Goal: Information Seeking & Learning: Learn about a topic

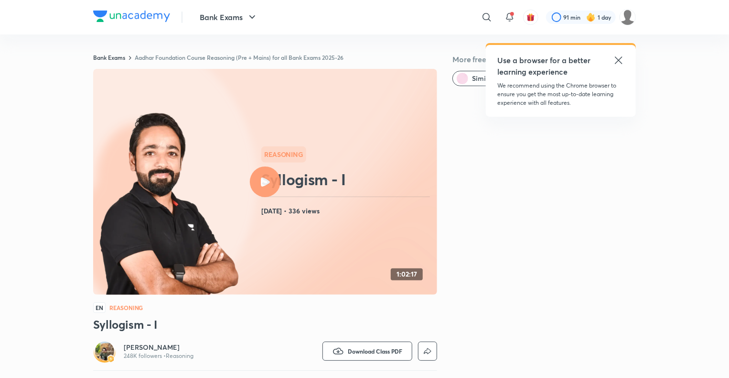
click at [617, 58] on icon at bounding box center [618, 59] width 7 height 7
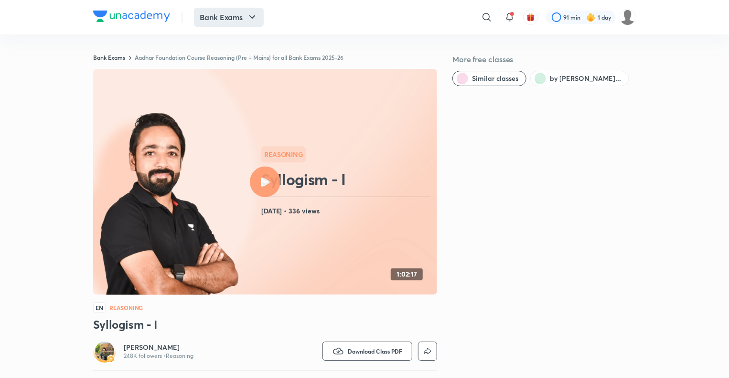
click at [236, 15] on button "Bank Exams" at bounding box center [229, 17] width 70 height 19
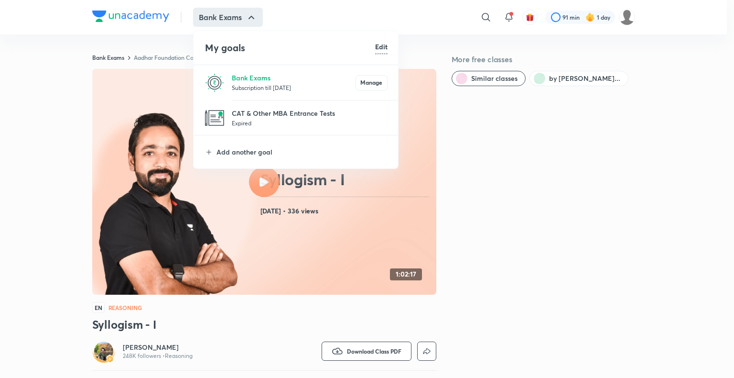
click at [245, 84] on p "Subscription till [DATE]" at bounding box center [294, 88] width 124 height 10
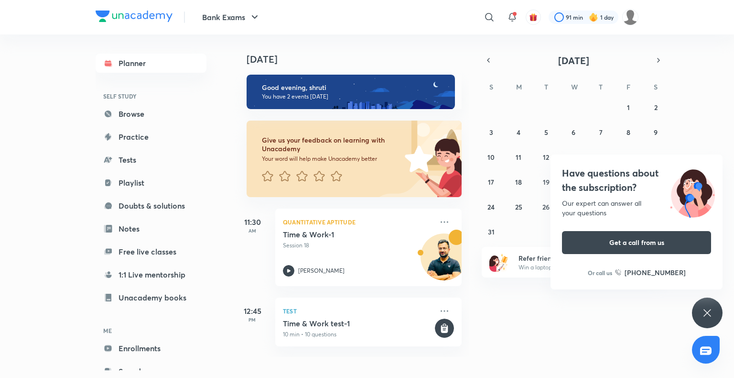
click at [707, 312] on icon at bounding box center [707, 312] width 7 height 7
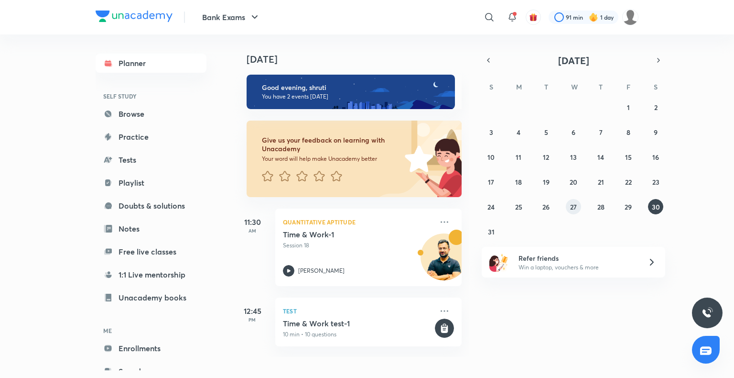
click at [576, 207] on abbr "27" at bounding box center [573, 206] width 7 height 9
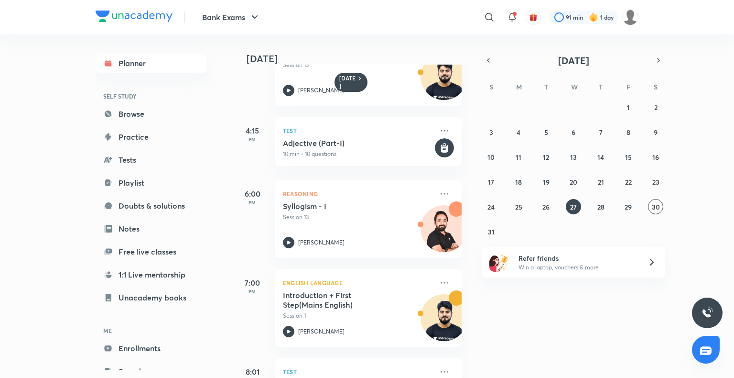
scroll to position [442, 0]
click at [602, 200] on button "28" at bounding box center [600, 206] width 15 height 15
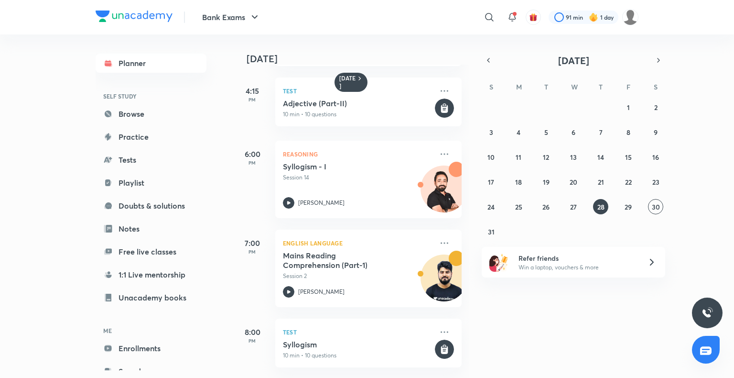
scroll to position [486, 0]
click at [626, 202] on abbr "29" at bounding box center [628, 206] width 7 height 9
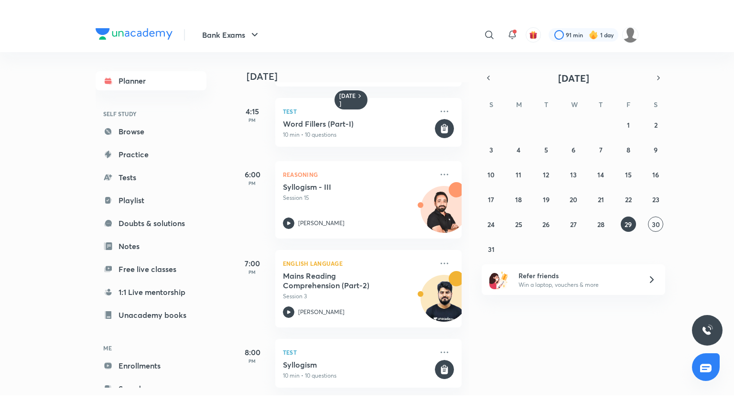
scroll to position [479, 0]
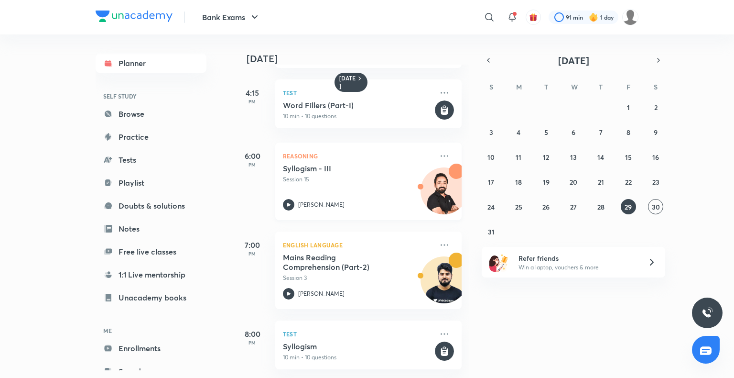
click at [331, 187] on div "Syllogism - III Session 15 [PERSON_NAME]" at bounding box center [358, 186] width 150 height 47
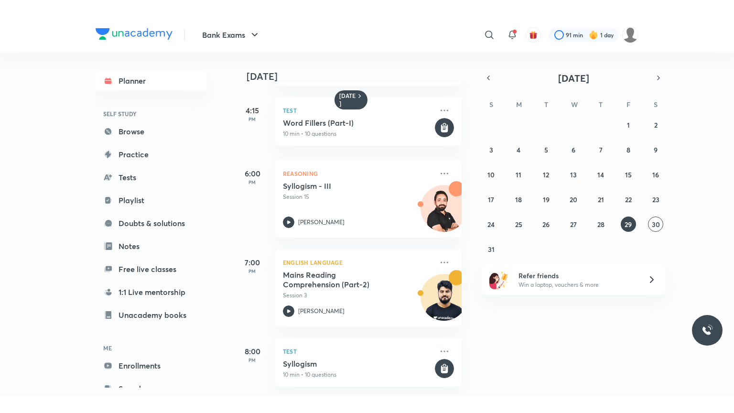
scroll to position [453, 0]
